Goal: Information Seeking & Learning: Compare options

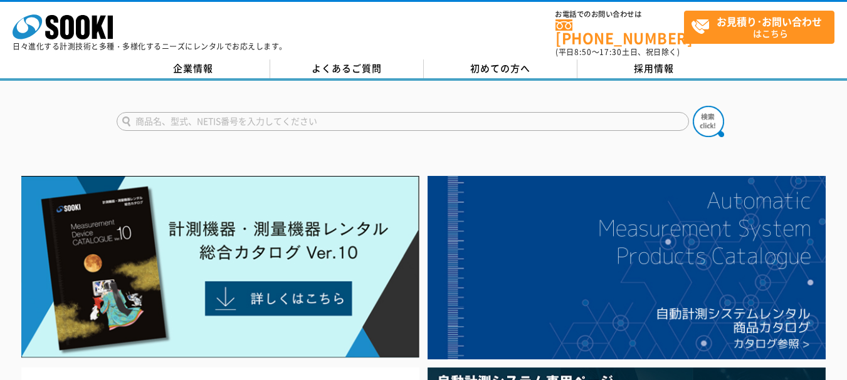
click at [385, 120] on input "text" at bounding box center [403, 121] width 572 height 19
type input "S"
type input "し"
type input "シュミット"
click at [693, 106] on button at bounding box center [708, 121] width 31 height 31
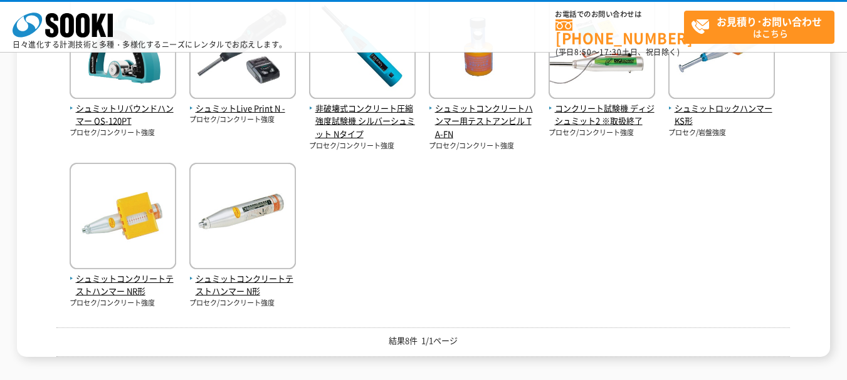
scroll to position [266, 0]
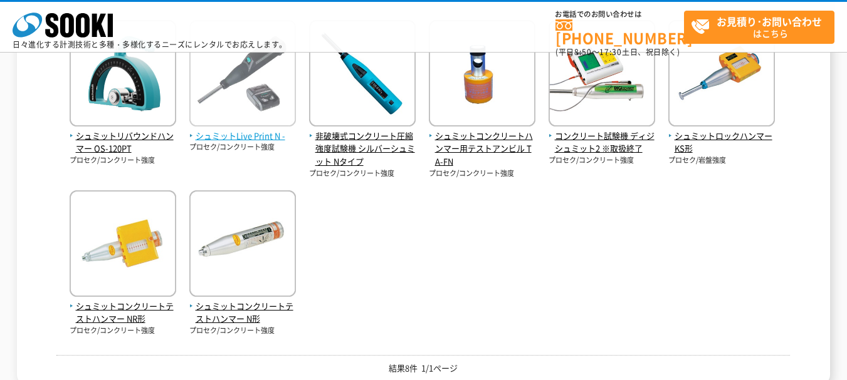
click at [272, 90] on img at bounding box center [242, 75] width 107 height 110
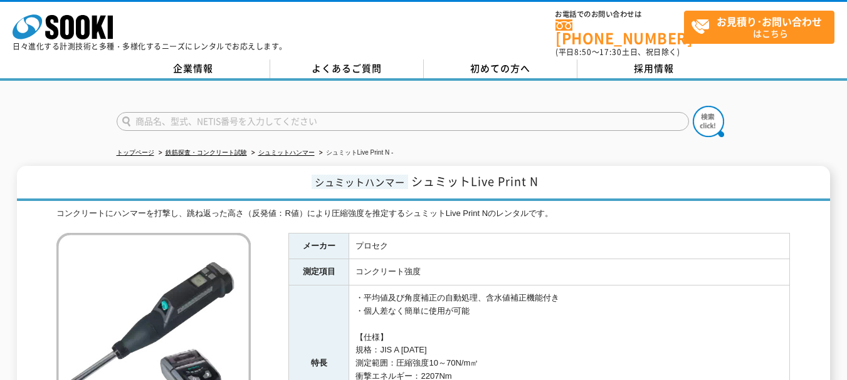
click at [194, 302] on img at bounding box center [153, 330] width 194 height 194
click at [337, 115] on input "text" at bounding box center [403, 121] width 572 height 19
paste input "premier CARPSCA41(φ28mm/40m/記録)"
type input "premier CARPSCA41(φ28mm/40m/記録)"
click at [693, 106] on button at bounding box center [708, 121] width 31 height 31
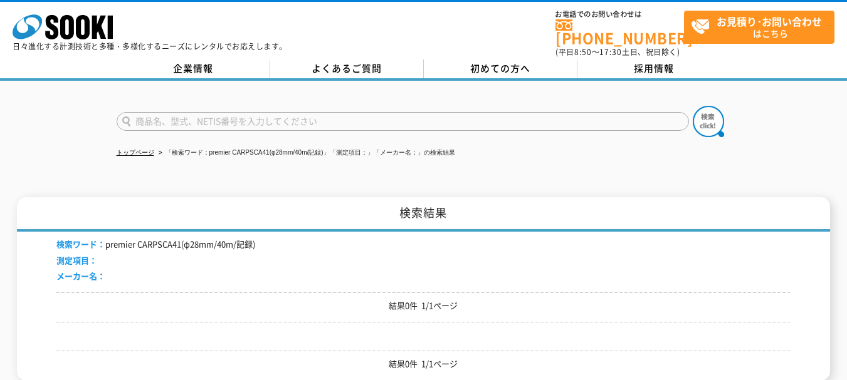
click at [337, 115] on input "text" at bounding box center [403, 121] width 572 height 19
type input "商品名、型式、NETIS番号を入力してください"
click at [210, 147] on li "「検索ワード：premier CARPSCA41(φ28mm/40m/記録)」「測定項目：」「メーカー名：」の検索結果" at bounding box center [305, 153] width 299 height 13
click at [236, 147] on li "「検索ワード：premier CARPSCA41(φ28mm/40m/記録)」「測定項目：」「メーカー名：」の検索結果" at bounding box center [305, 153] width 299 height 13
click at [238, 147] on li "「検索ワード：premier CARPSCA41(φ28mm/40m/記録)」「測定項目：」「メーカー名：」の検索結果" at bounding box center [305, 153] width 299 height 13
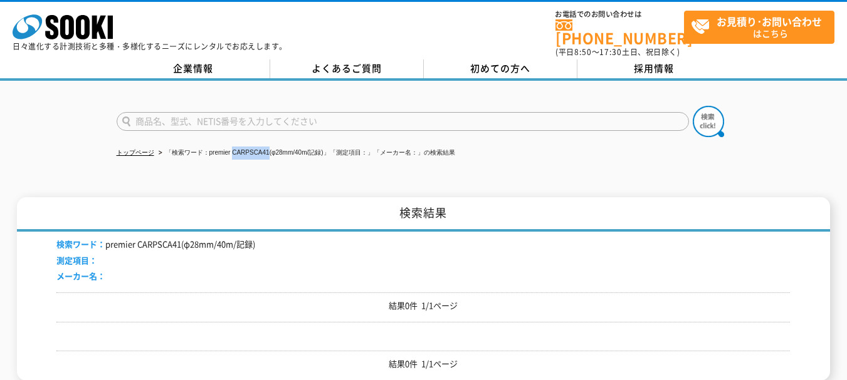
drag, startPoint x: 236, startPoint y: 144, endPoint x: 270, endPoint y: 145, distance: 34.5
click at [270, 147] on li "「検索ワード：premier CARPSCA41(φ28mm/40m/記録)」「測定項目：」「メーカー名：」の検索結果" at bounding box center [305, 153] width 299 height 13
copy li "CARPSCA41"
click at [265, 112] on input "text" at bounding box center [403, 121] width 572 height 19
paste input "CARPSCA41"
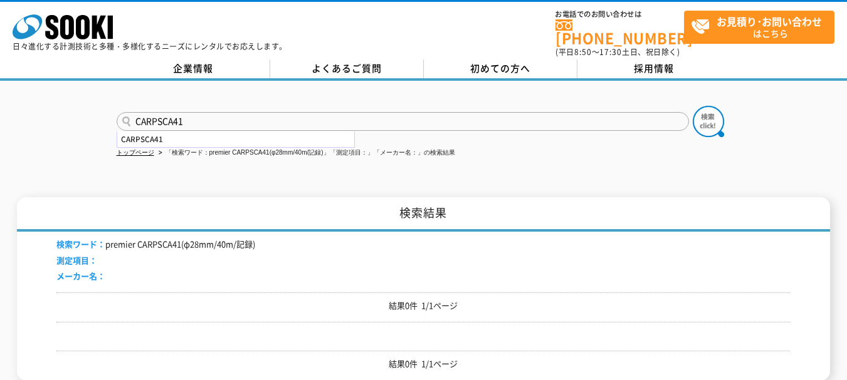
drag, startPoint x: 265, startPoint y: 110, endPoint x: 649, endPoint y: 159, distance: 386.6
click at [649, 159] on div "CARPSCA41 CARPSCA41 トップページ 「検索ワード：premier CARPSCA41(φ28mm/40m/記録)」「測定項目：」「メーカー名…" at bounding box center [423, 240] width 847 height 319
type input "CARPSCA41"
click at [713, 116] on img at bounding box center [708, 121] width 31 height 31
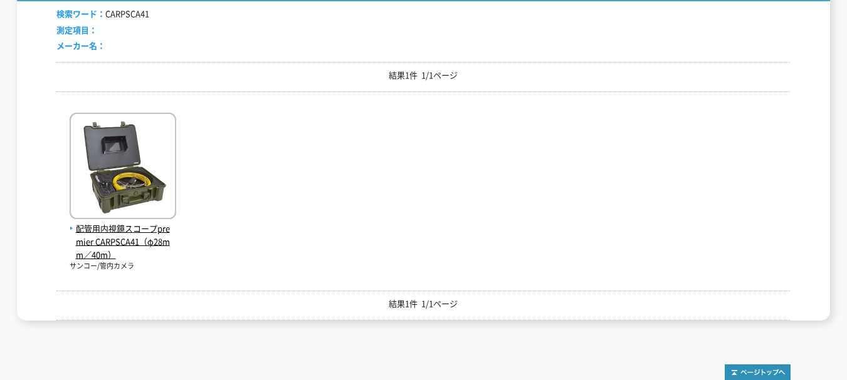
scroll to position [292, 0]
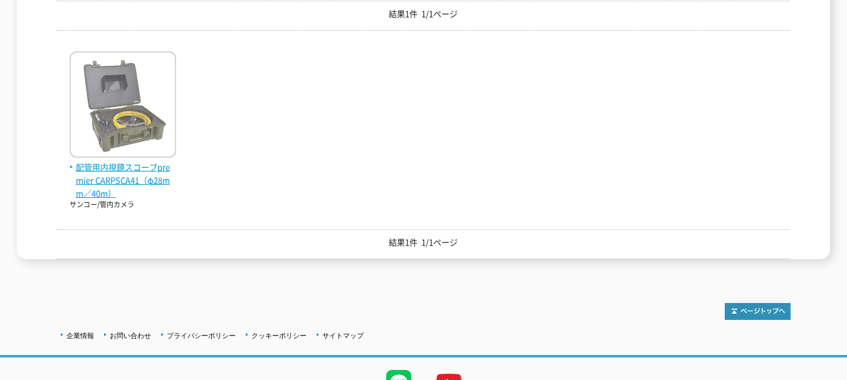
click at [142, 110] on img at bounding box center [123, 106] width 107 height 110
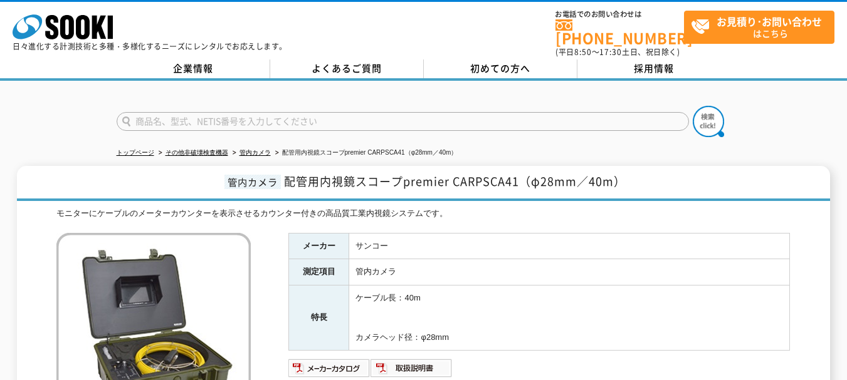
drag, startPoint x: 0, startPoint y: 0, endPoint x: 122, endPoint y: 291, distance: 315.8
click at [122, 291] on img at bounding box center [153, 330] width 194 height 194
click at [259, 185] on h1 "管内カメラ 配管用内視鏡スコープpremier CARPSCA41（φ28mm／40m）" at bounding box center [423, 183] width 813 height 35
drag, startPoint x: 226, startPoint y: 174, endPoint x: 276, endPoint y: 181, distance: 50.7
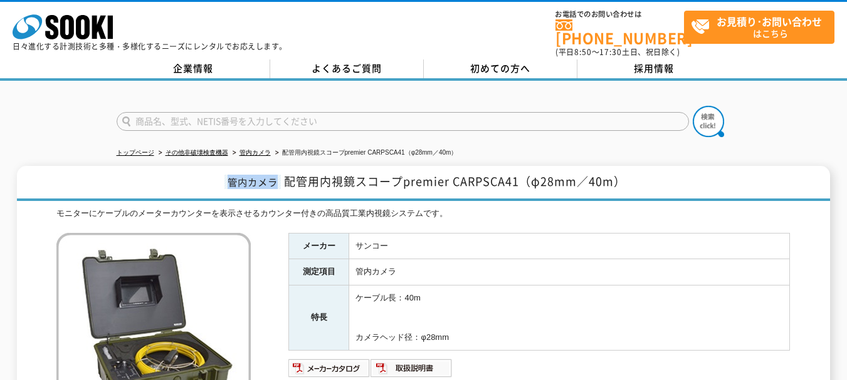
click at [276, 181] on span "管内カメラ" at bounding box center [252, 182] width 56 height 14
copy span "管内カメラ"
click at [283, 175] on h1 "管内カメラ 配管用内視鏡スコープpremier CARPSCA41（φ28mm／40m）" at bounding box center [423, 183] width 813 height 35
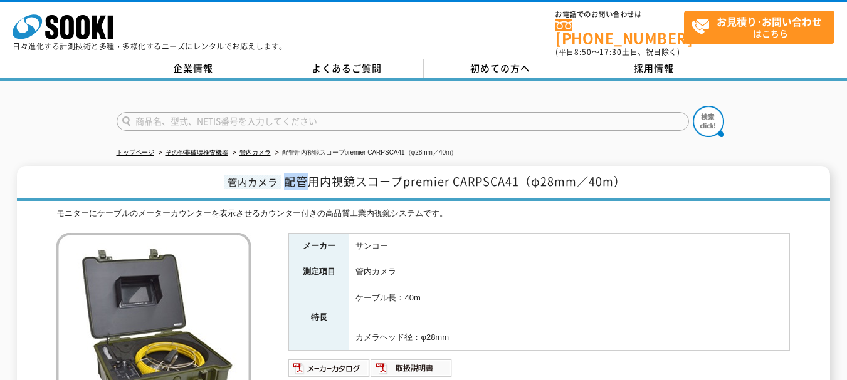
click at [283, 175] on h1 "管内カメラ 配管用内視鏡スコープpremier CARPSCA41（φ28mm／40m）" at bounding box center [423, 183] width 813 height 35
click at [211, 114] on input "text" at bounding box center [403, 121] width 572 height 19
click at [211, 114] on input "ES107" at bounding box center [403, 121] width 572 height 19
type input "ES107"
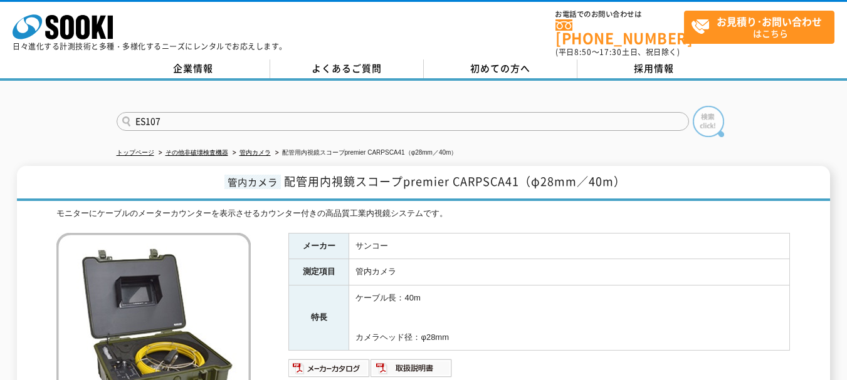
click at [697, 117] on img at bounding box center [708, 121] width 31 height 31
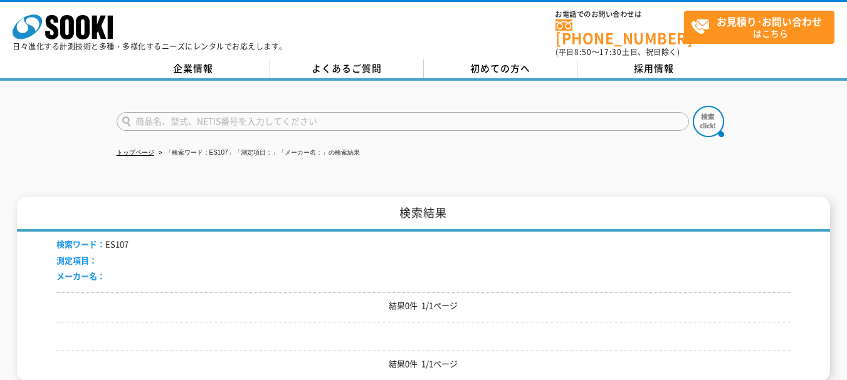
click at [410, 112] on input "text" at bounding box center [403, 121] width 572 height 19
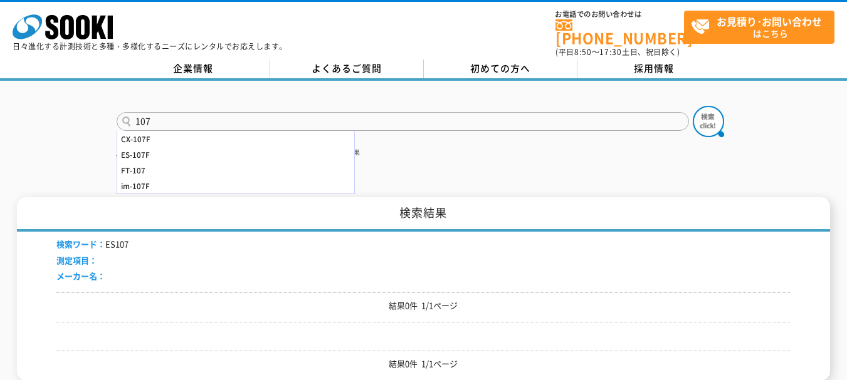
click at [410, 112] on input "107" at bounding box center [403, 121] width 572 height 19
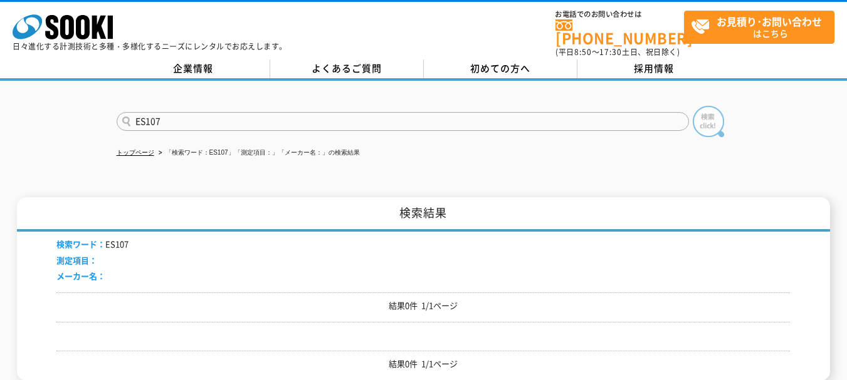
type input "ES107"
click at [713, 110] on img at bounding box center [708, 121] width 31 height 31
click at [558, 112] on input "text" at bounding box center [403, 121] width 572 height 19
type input "T"
type input "トータルステーション"
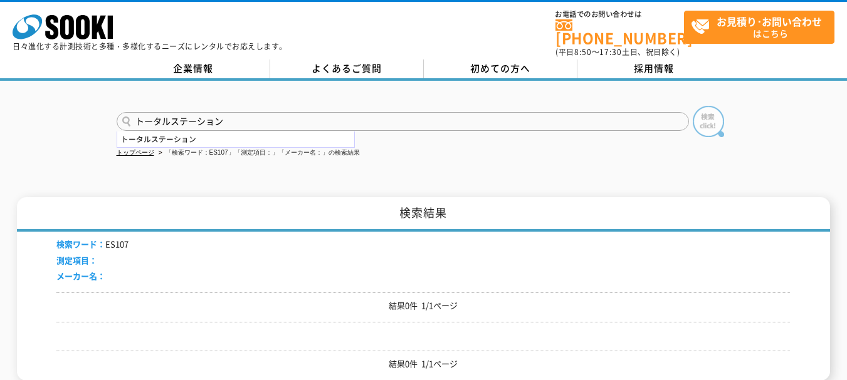
click at [702, 106] on img at bounding box center [708, 121] width 31 height 31
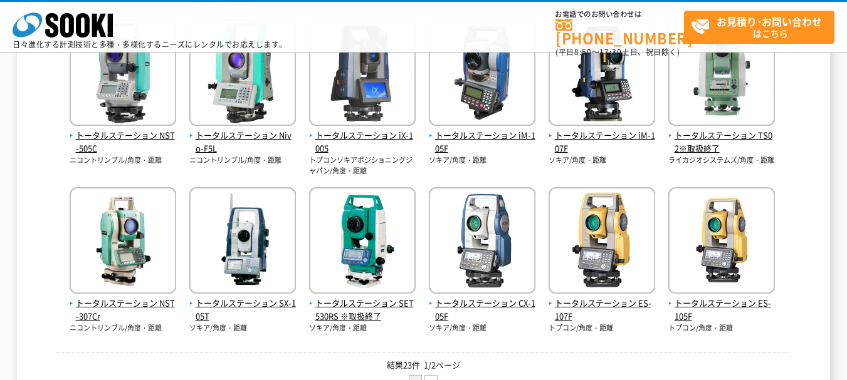
scroll to position [492, 0]
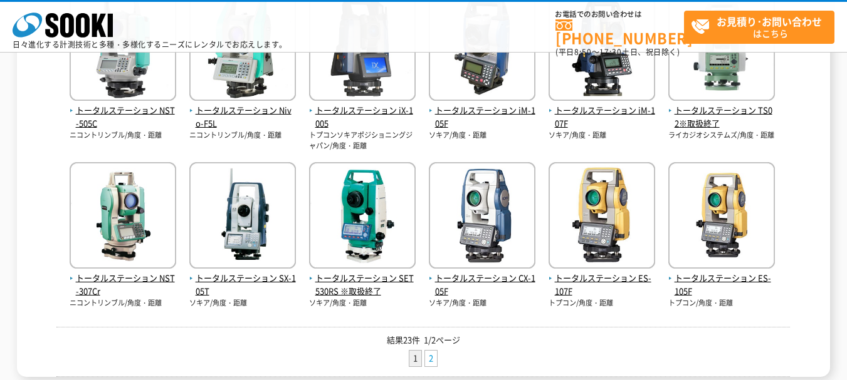
drag, startPoint x: 437, startPoint y: 357, endPoint x: 432, endPoint y: 362, distance: 7.1
click at [432, 362] on li "2" at bounding box center [430, 358] width 13 height 17
click at [432, 362] on link "2" at bounding box center [431, 359] width 12 height 16
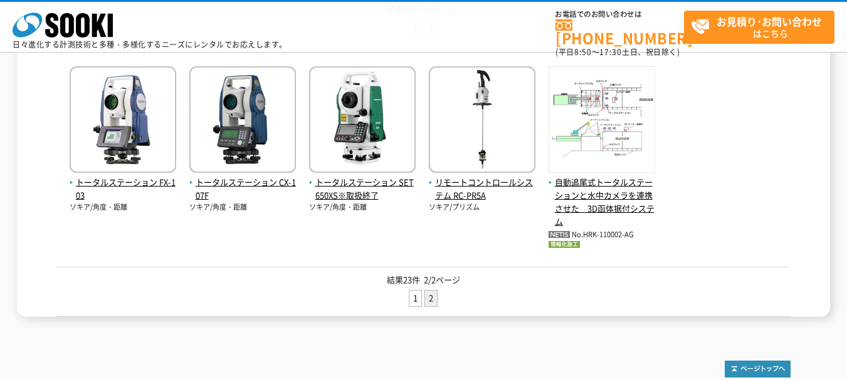
scroll to position [216, 0]
